Goal: Information Seeking & Learning: Find specific fact

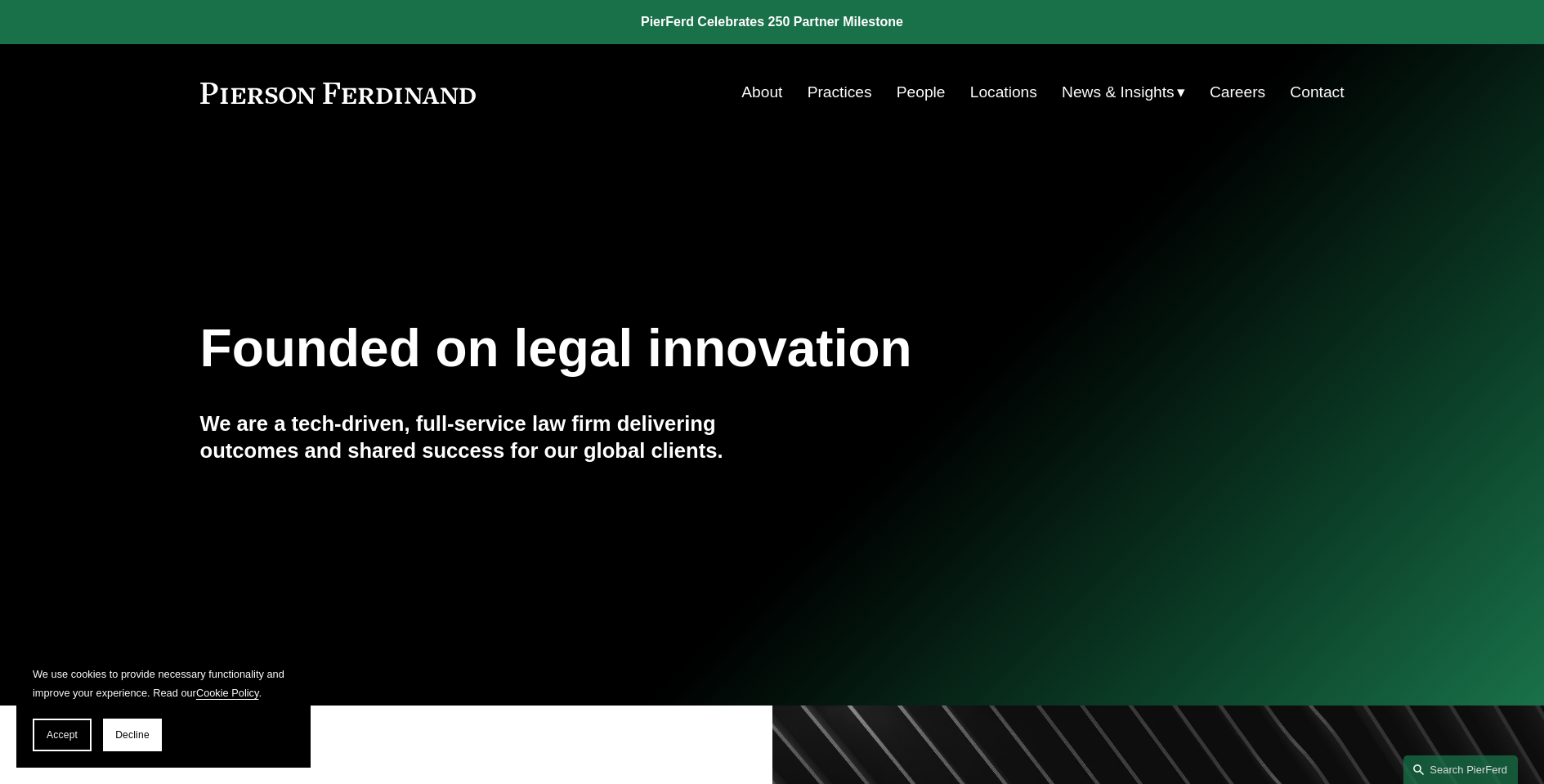
click at [917, 89] on link "People" at bounding box center [922, 92] width 49 height 31
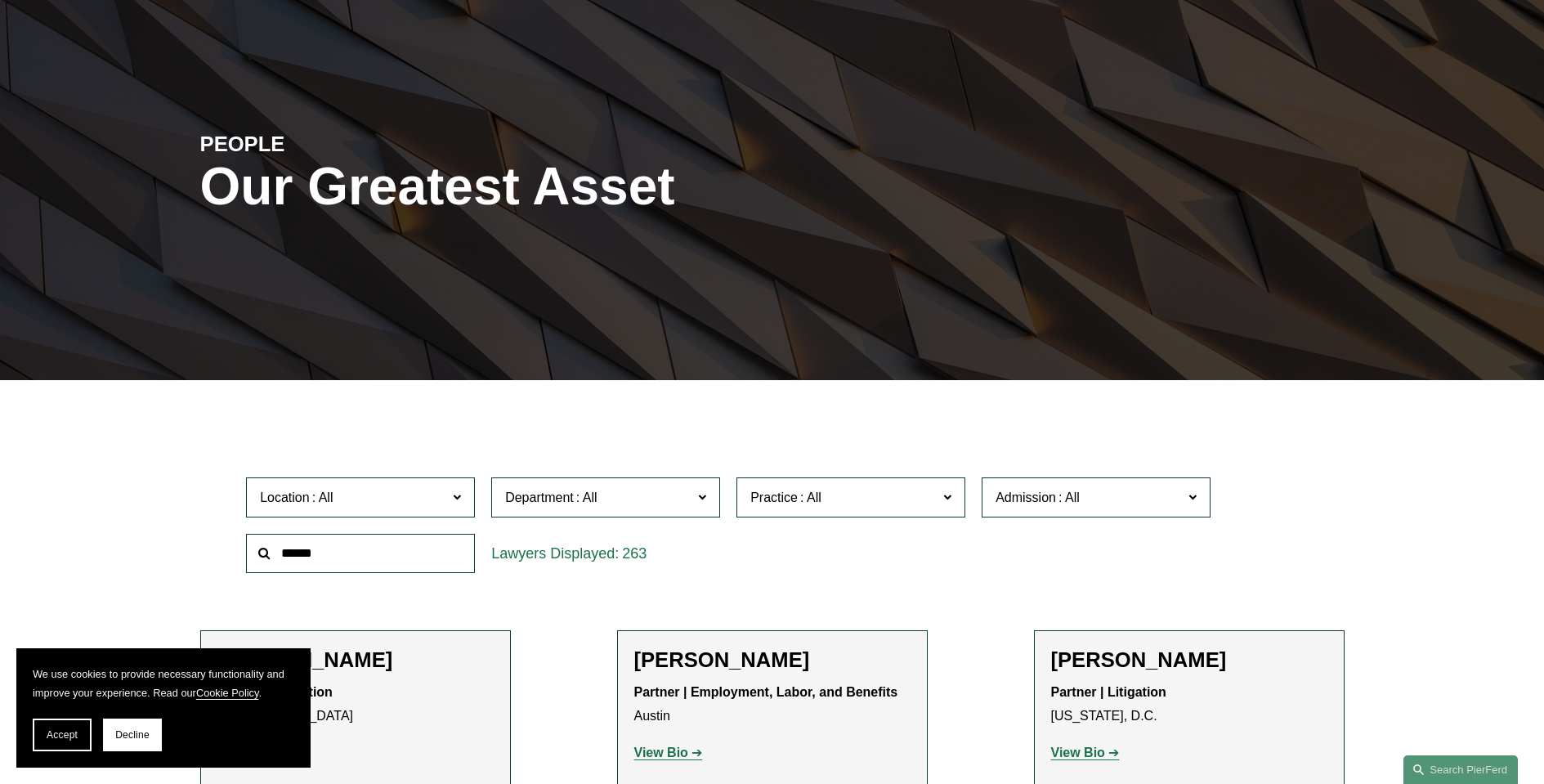
scroll to position [382, 0]
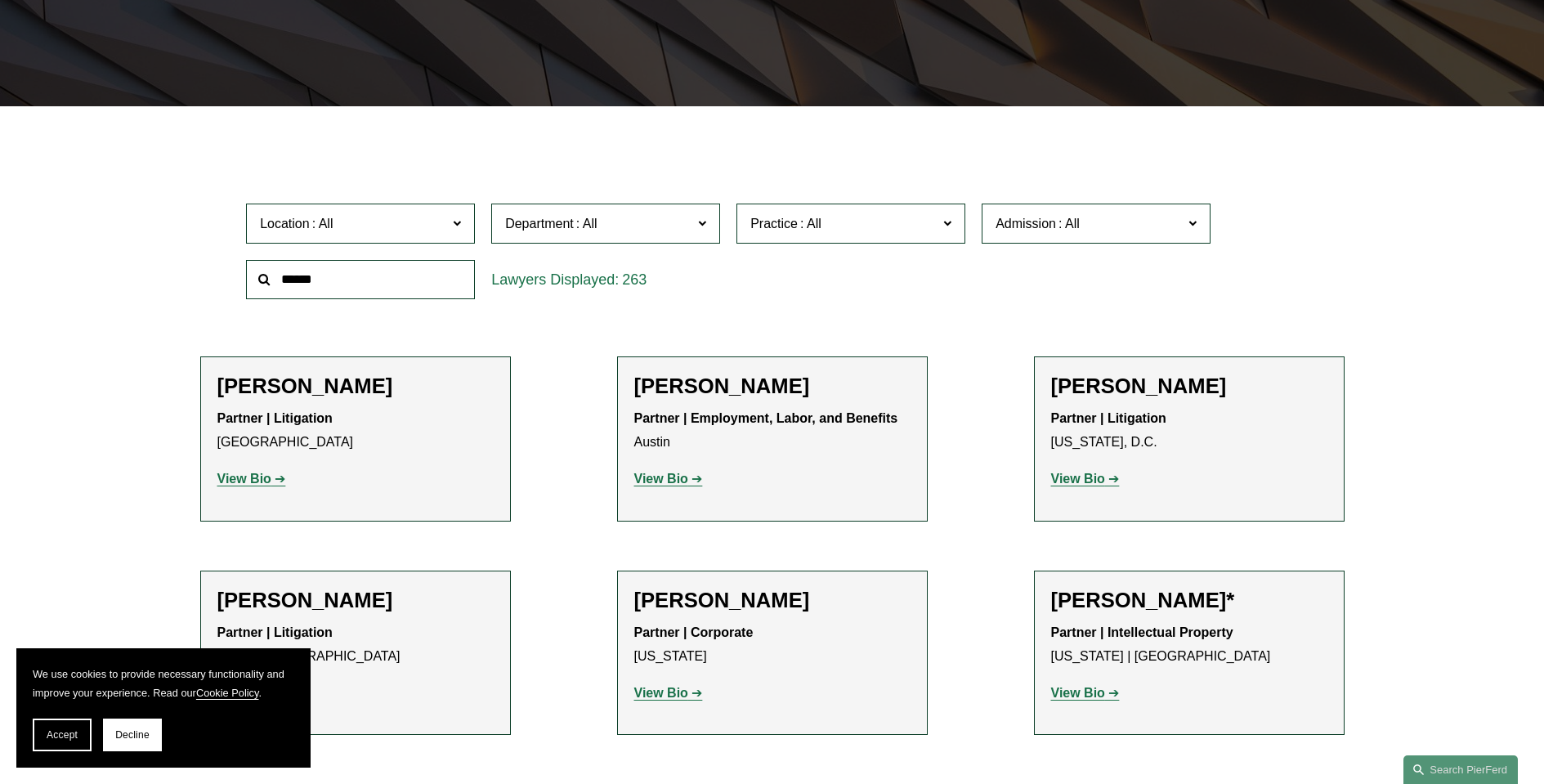
click at [399, 278] on input "text" at bounding box center [361, 280] width 228 height 40
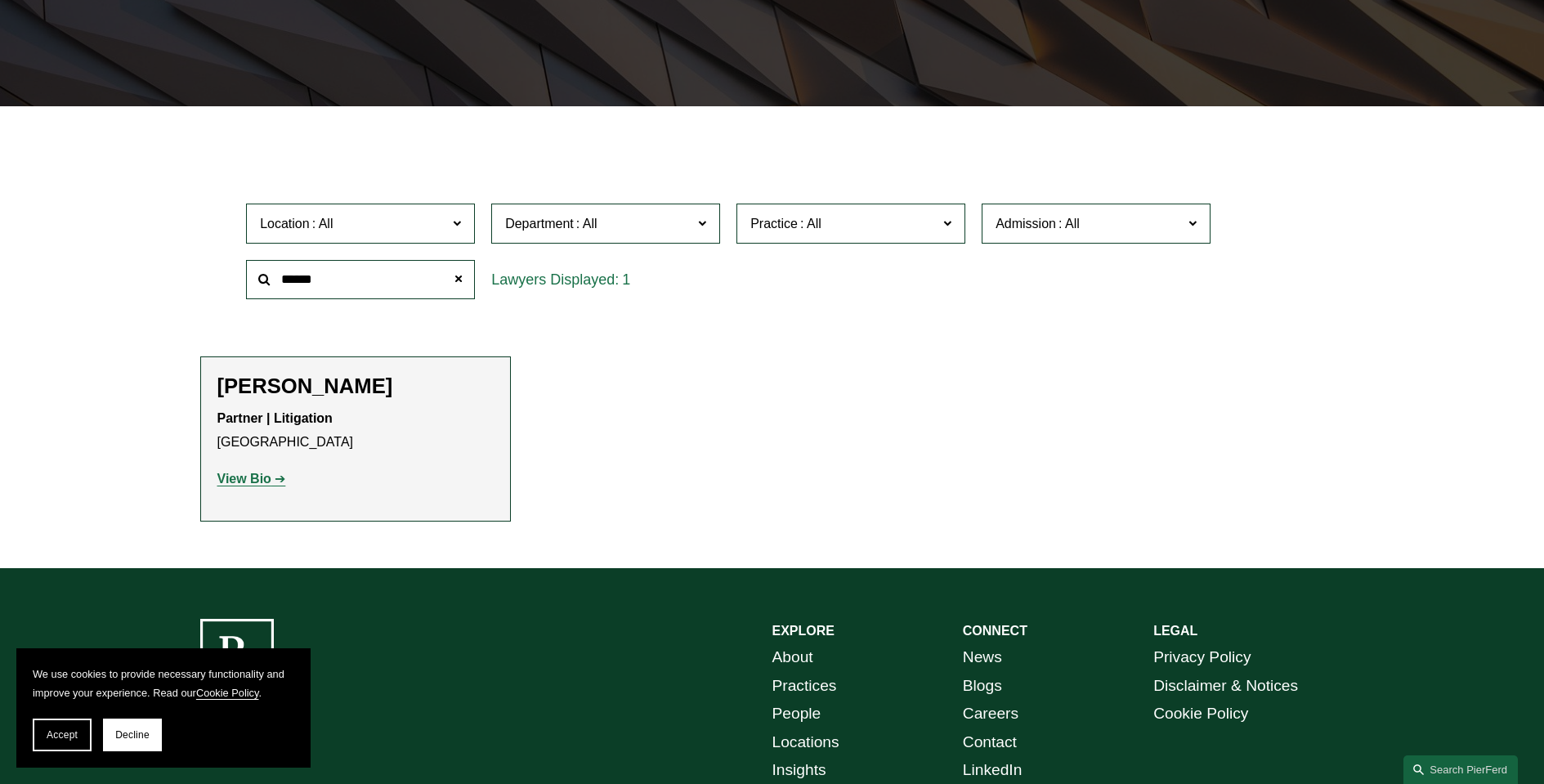
type input "******"
click at [234, 481] on strong "View Bio" at bounding box center [244, 478] width 54 height 14
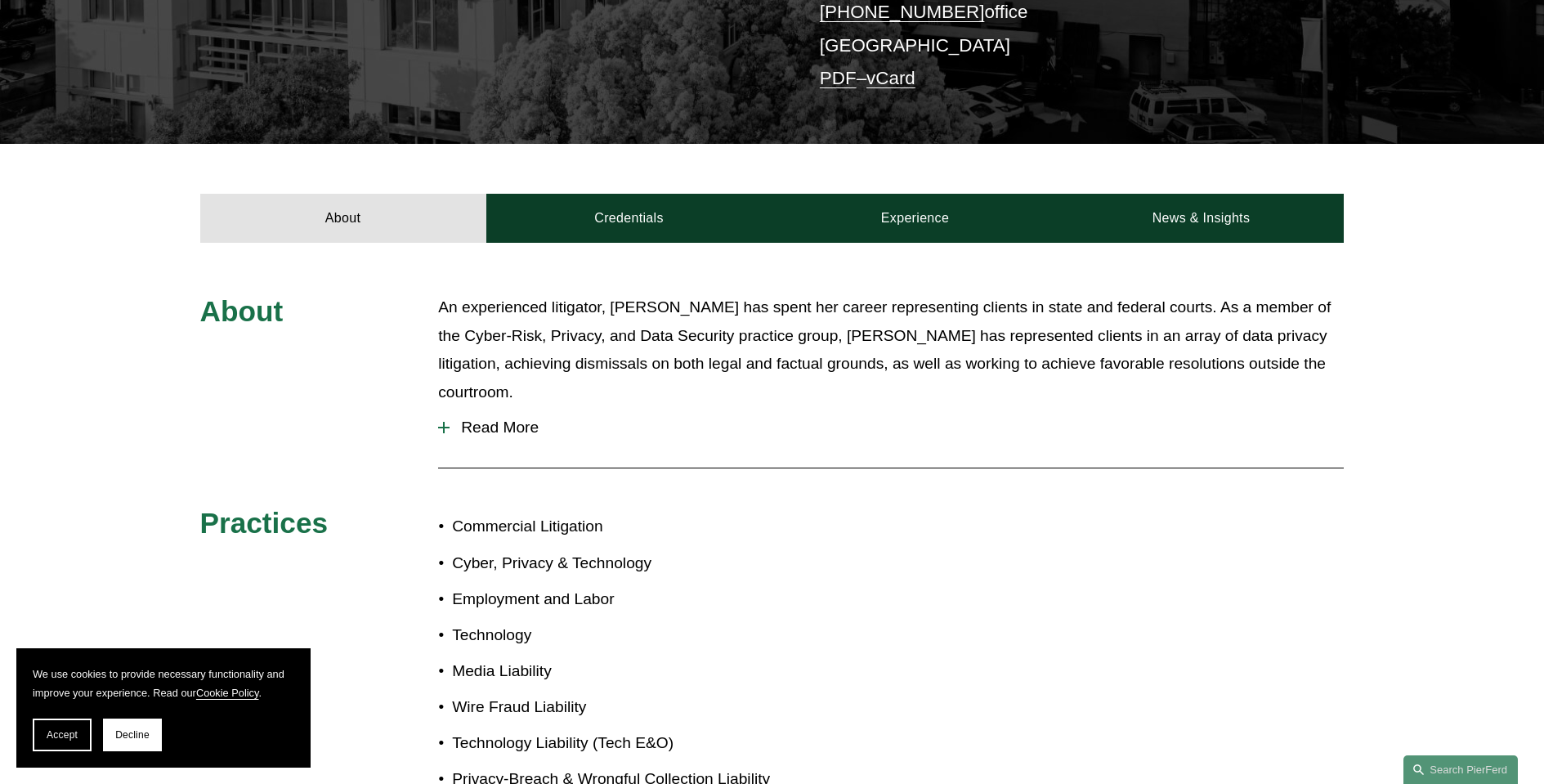
scroll to position [431, 0]
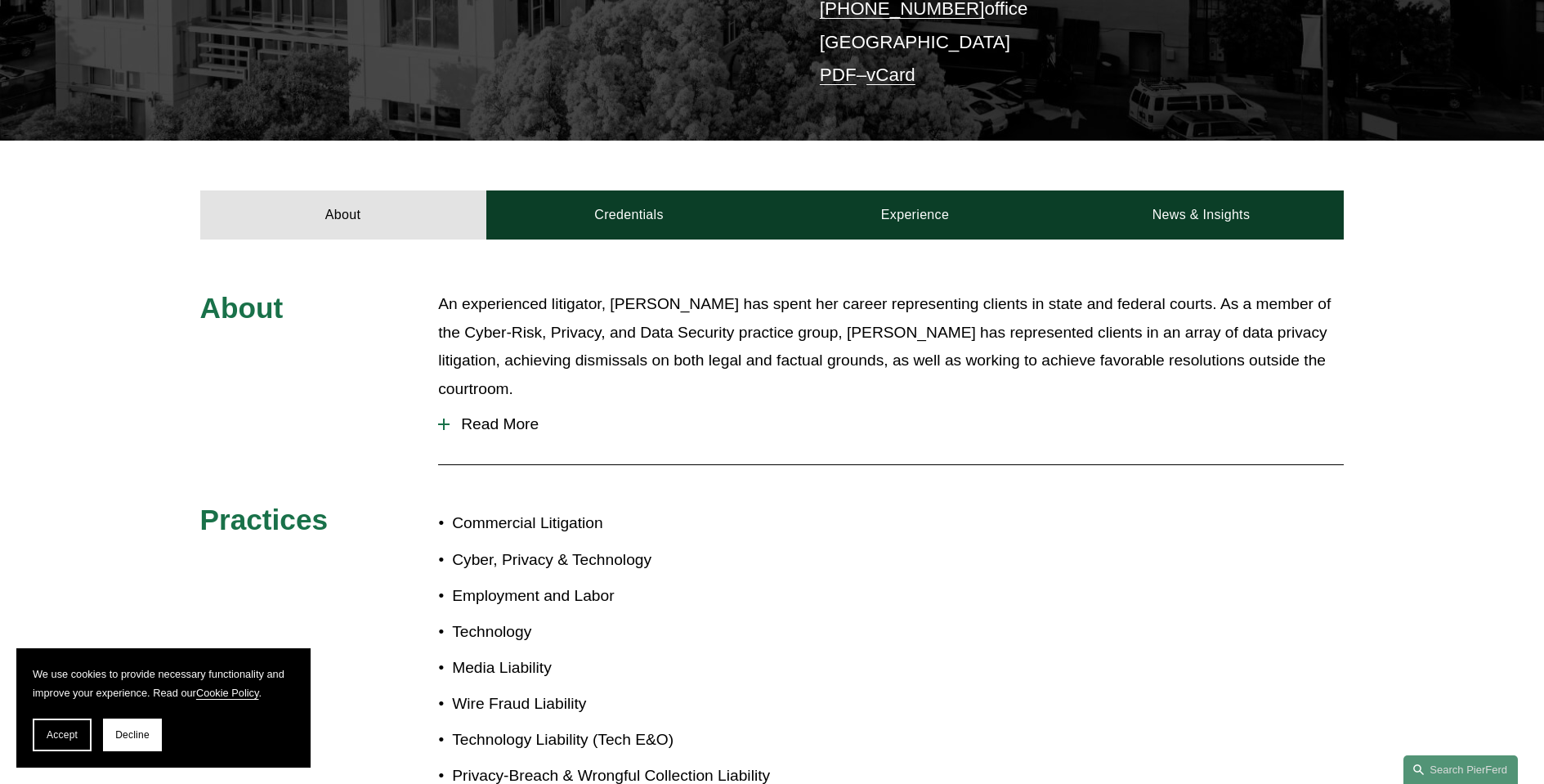
drag, startPoint x: 459, startPoint y: 400, endPoint x: 446, endPoint y: 379, distance: 24.7
click at [459, 415] on span "Read More" at bounding box center [896, 424] width 894 height 18
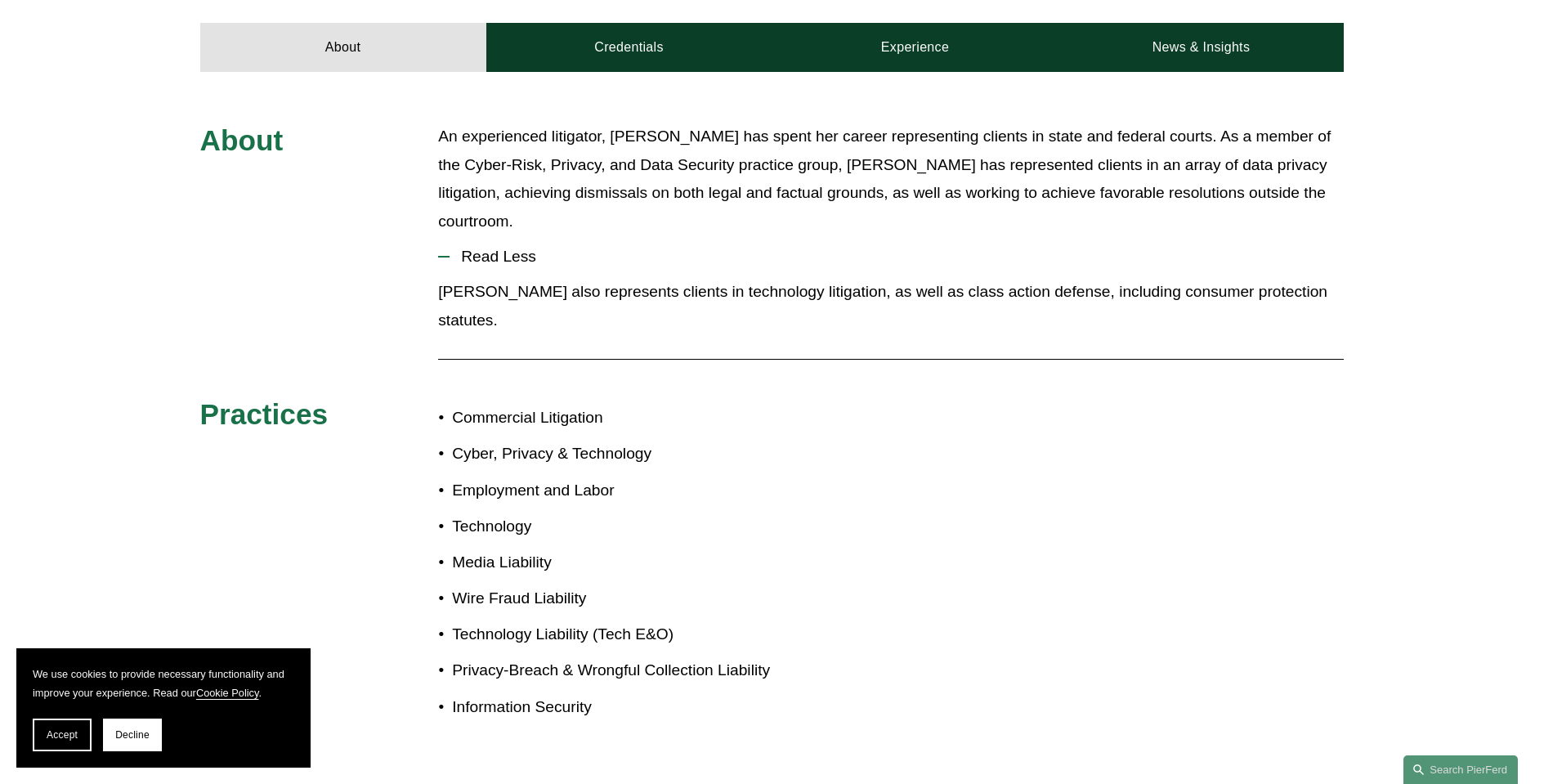
scroll to position [395, 0]
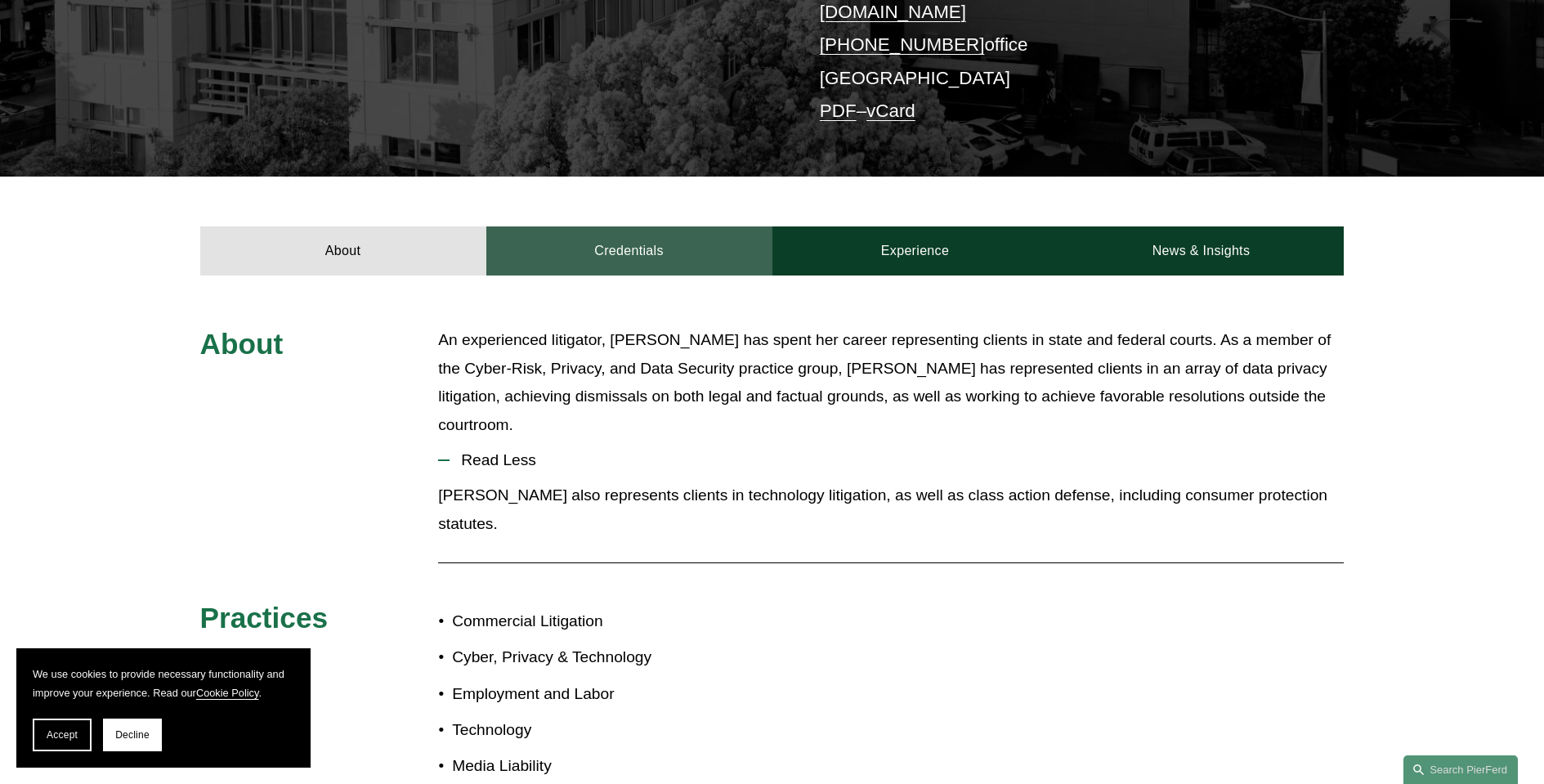
click at [605, 240] on link "Credentials" at bounding box center [630, 251] width 286 height 49
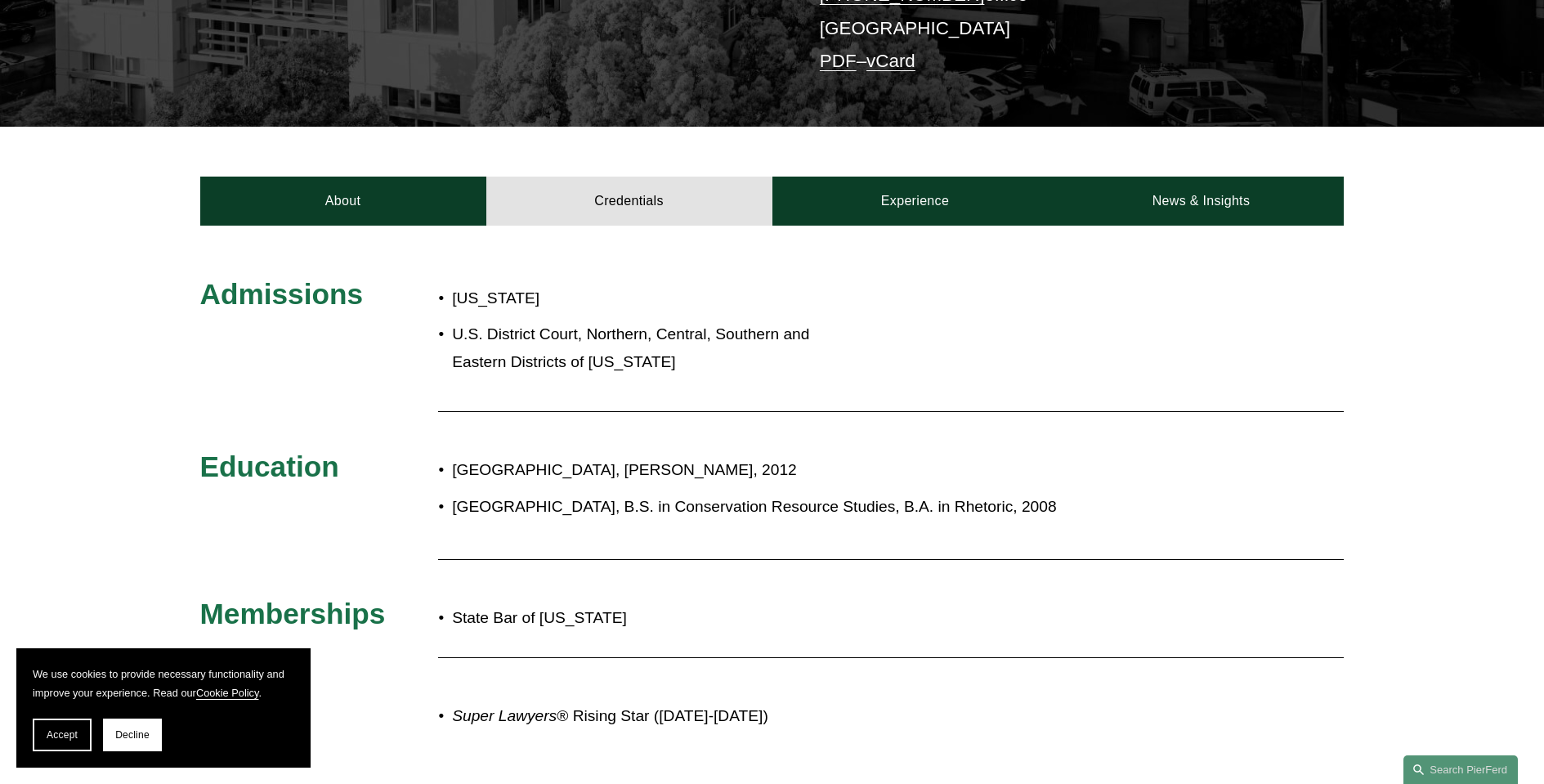
scroll to position [492, 0]
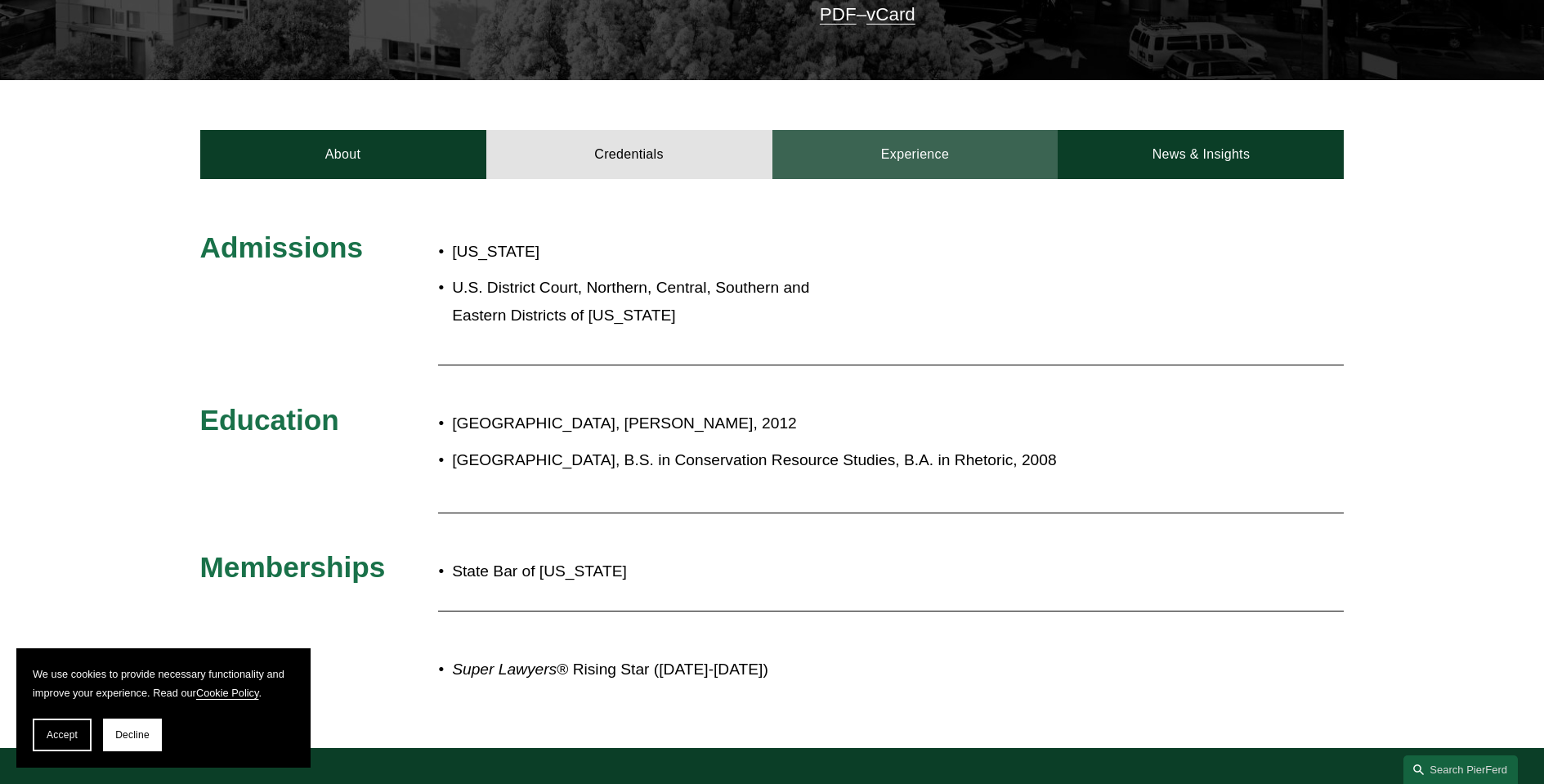
click at [885, 136] on link "Experience" at bounding box center [916, 154] width 286 height 49
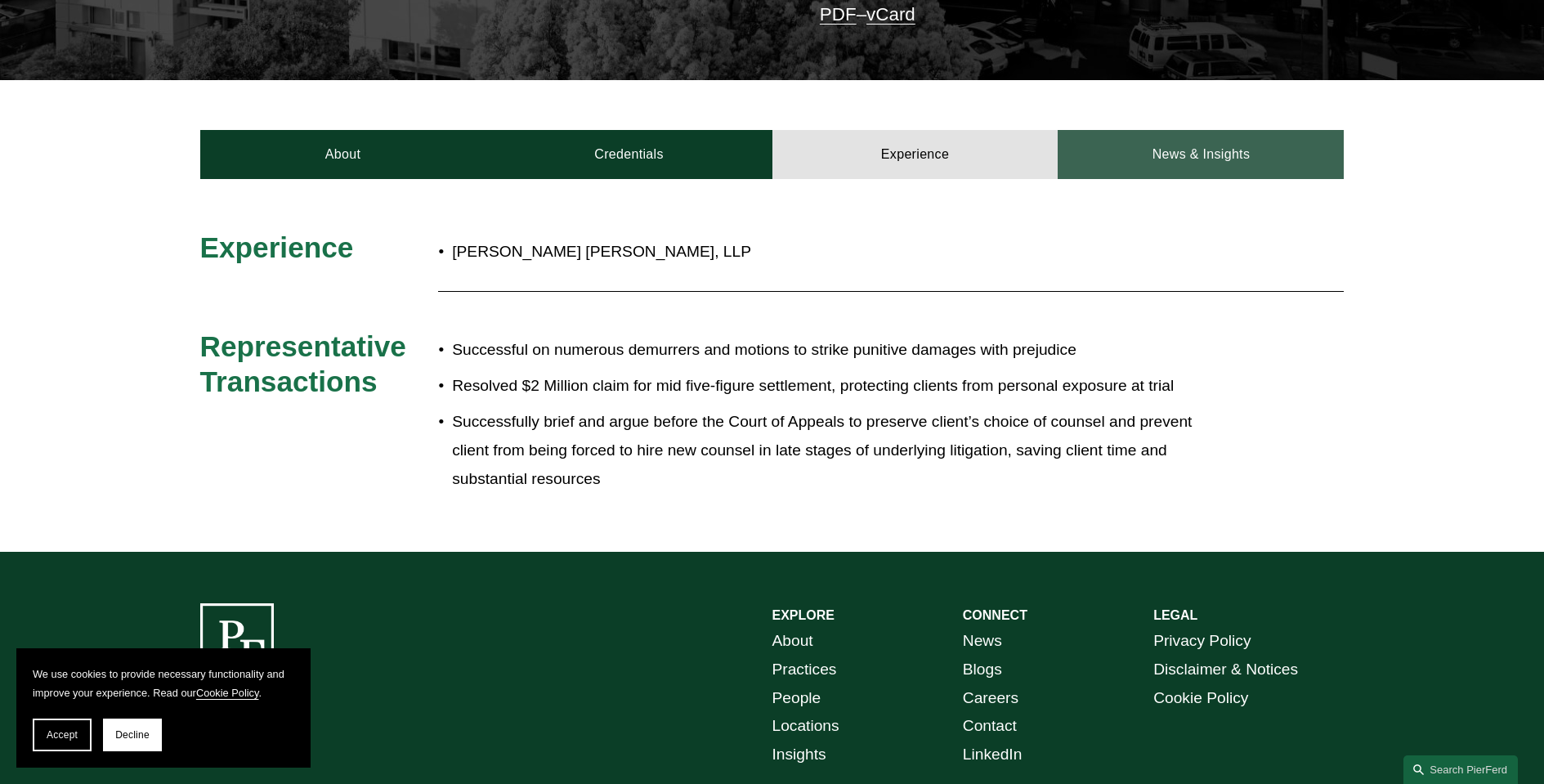
click at [1232, 150] on link "News & Insights" at bounding box center [1201, 154] width 286 height 49
